Goal: Book appointment/travel/reservation

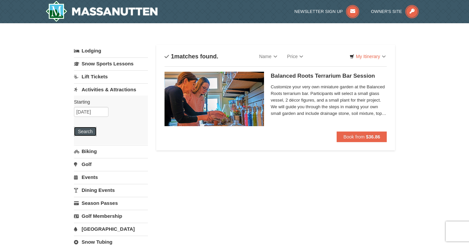
click at [90, 133] on button "Search" at bounding box center [85, 131] width 23 height 9
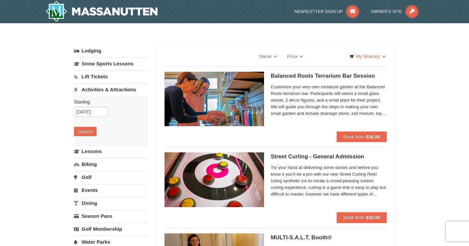
select select "10"
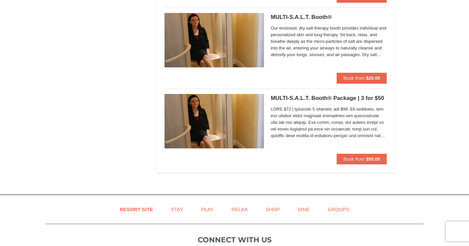
scroll to position [1234, 0]
